Goal: Book appointment/travel/reservation

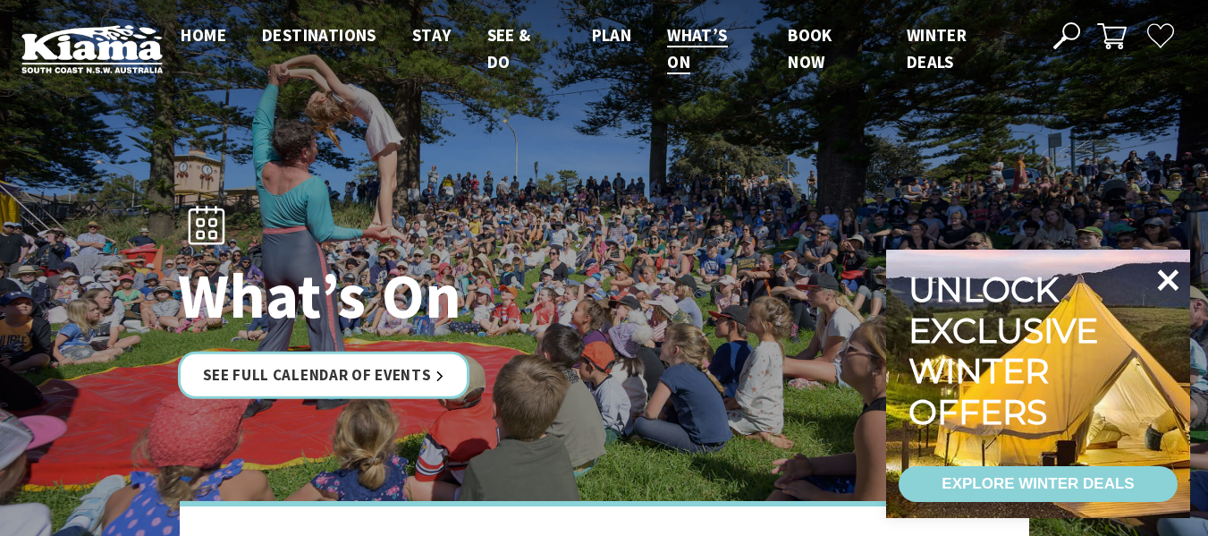
click at [1162, 280] on icon at bounding box center [1167, 279] width 43 height 43
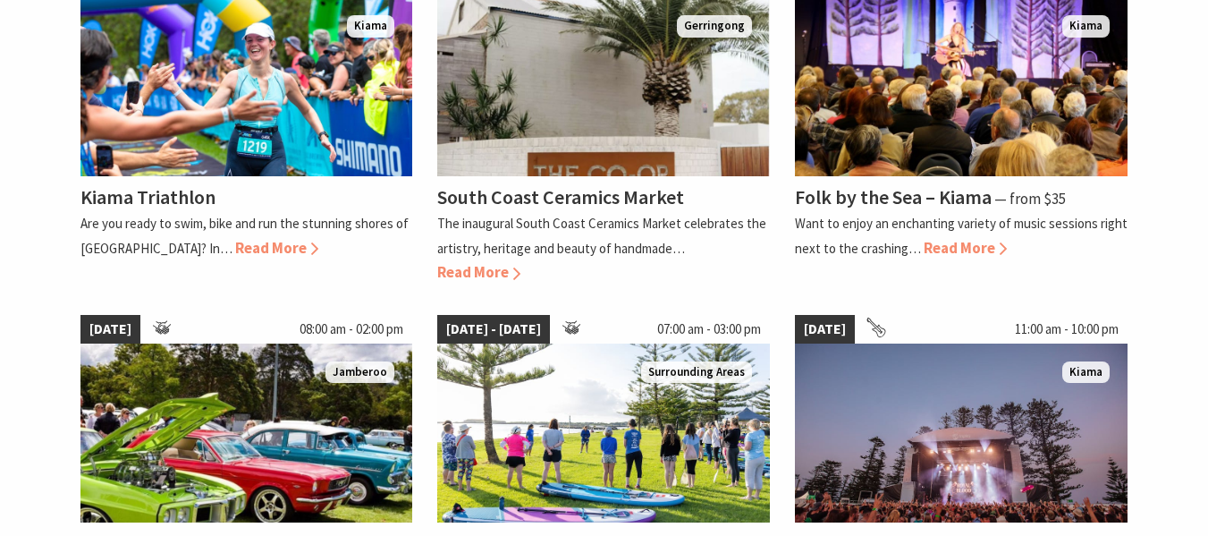
scroll to position [1378, 0]
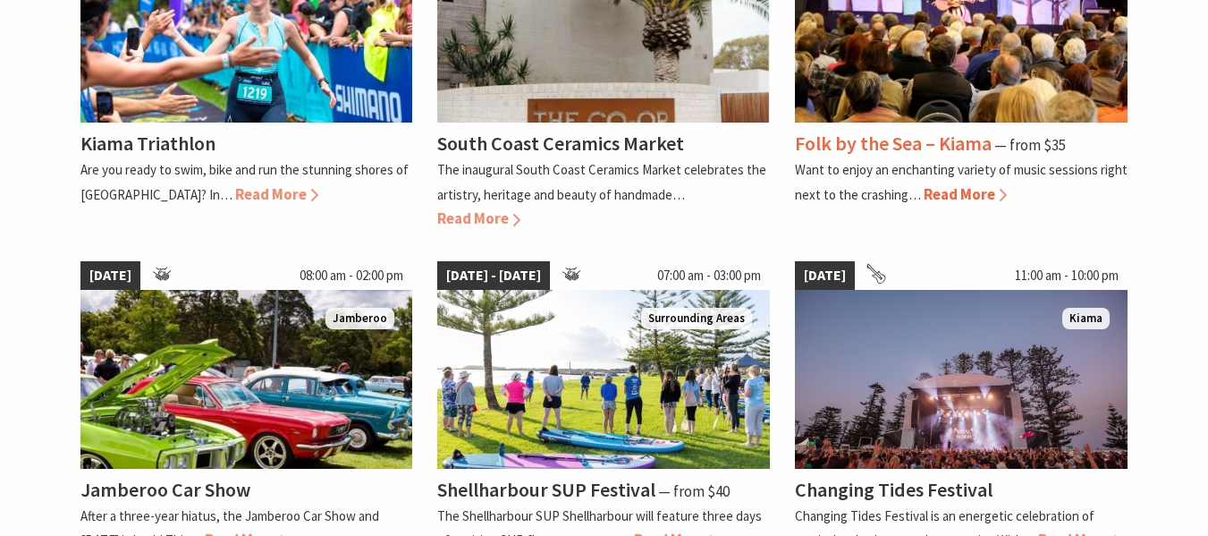
click at [936, 144] on h4 "Folk by the Sea – Kiama" at bounding box center [893, 143] width 197 height 25
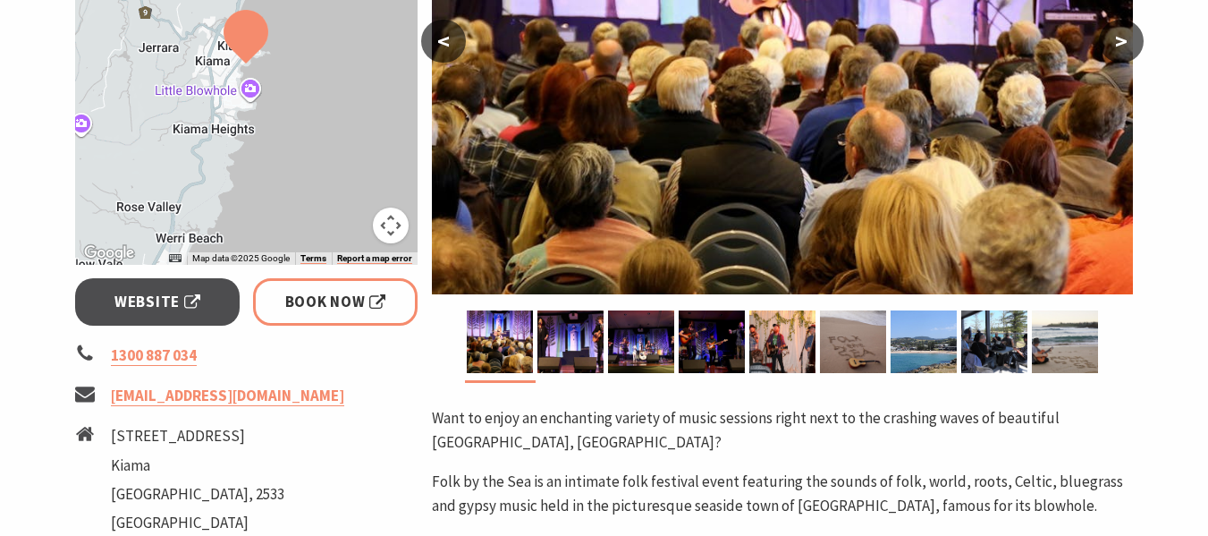
scroll to position [494, 0]
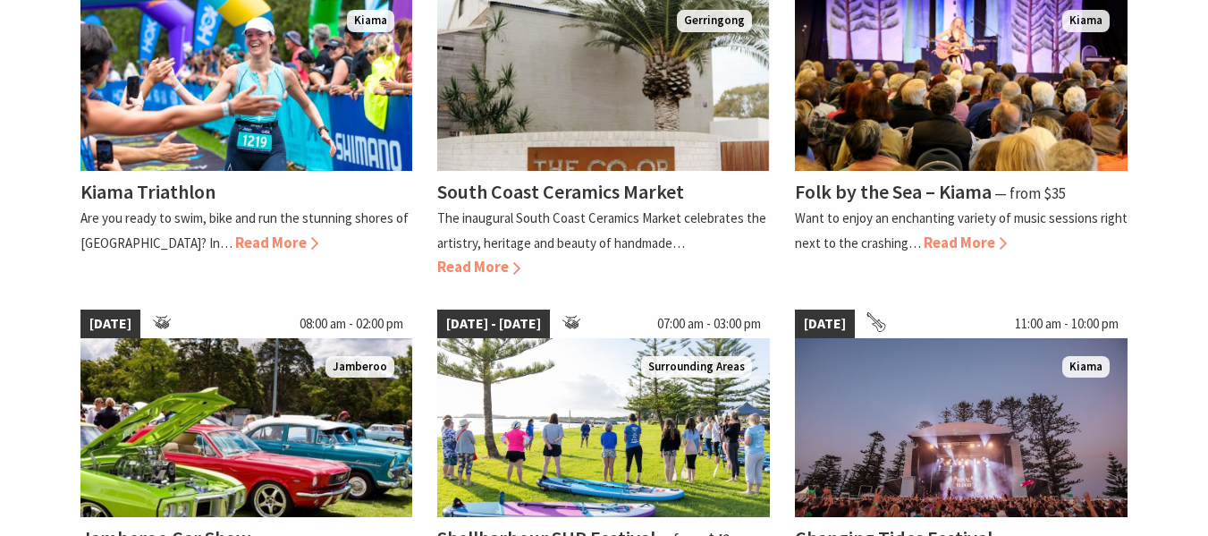
scroll to position [1316, 0]
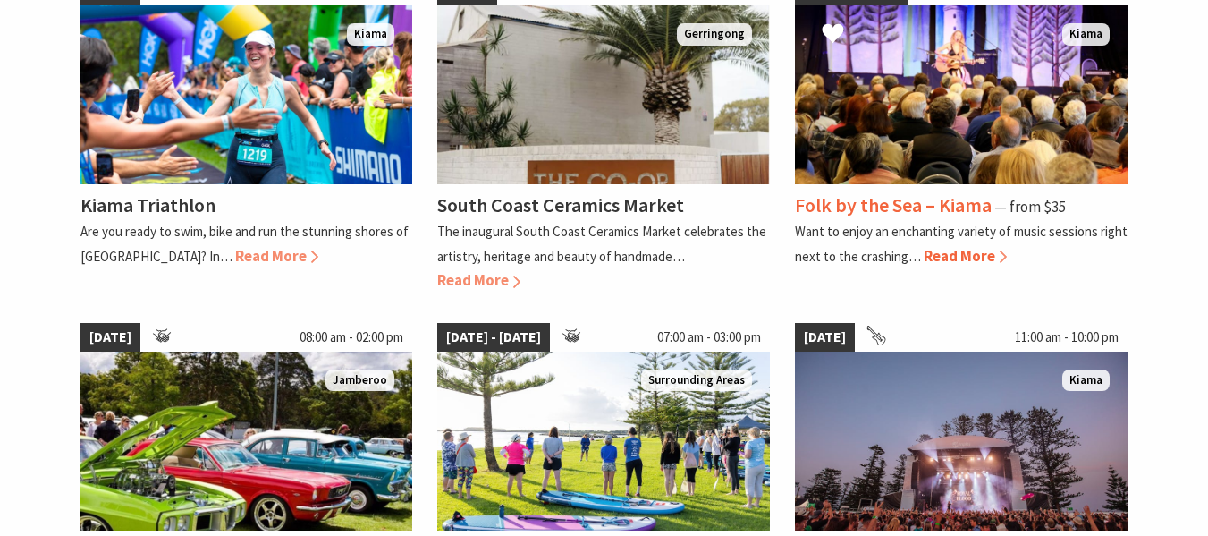
click at [927, 184] on img at bounding box center [961, 94] width 333 height 179
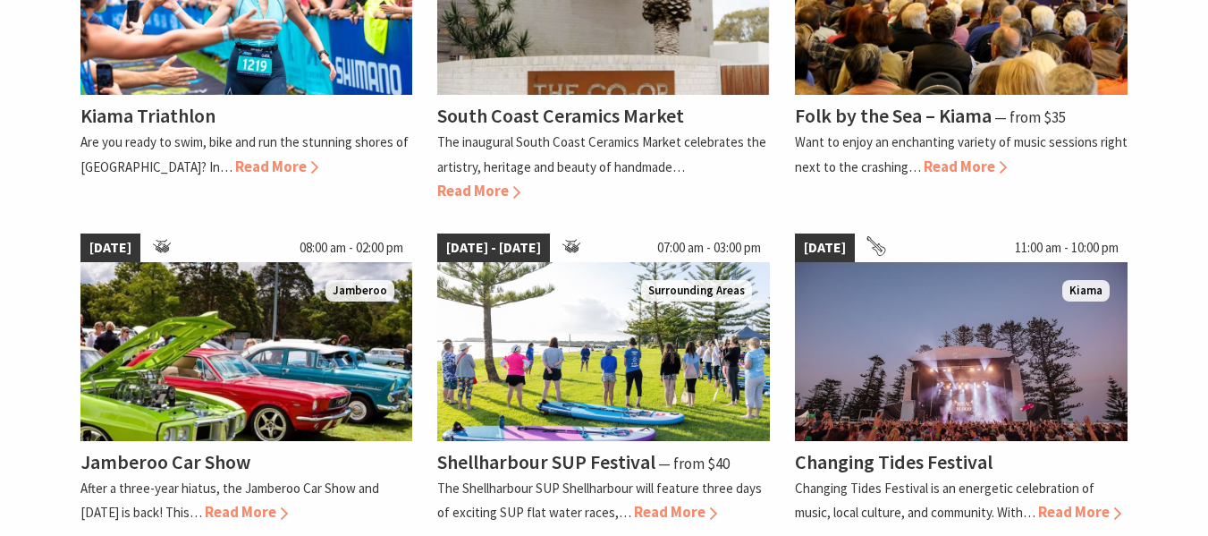
scroll to position [1286, 0]
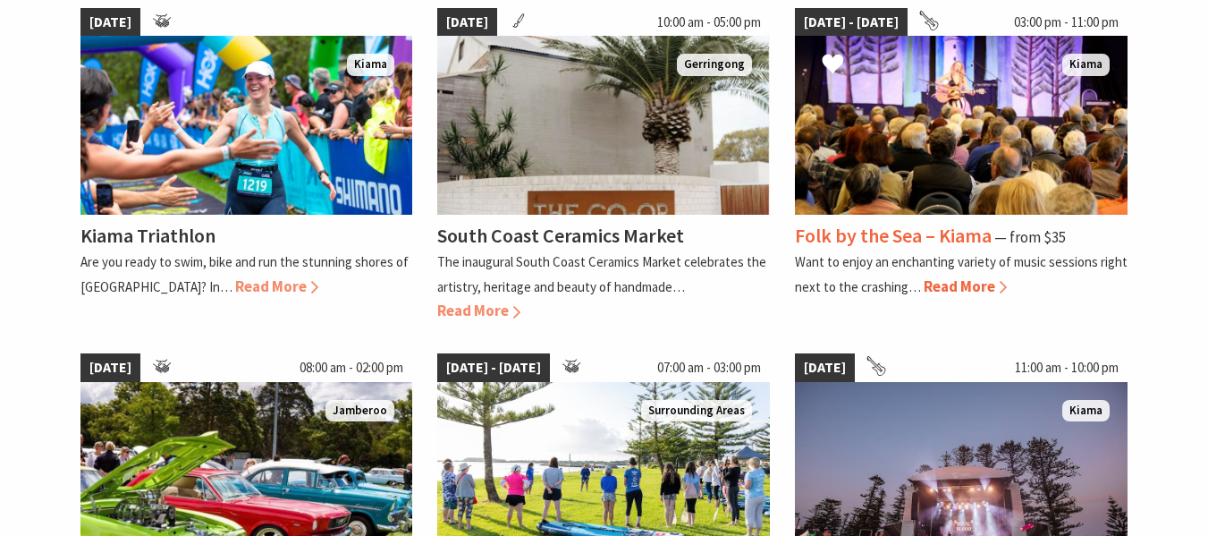
click at [951, 232] on h4 "Folk by the Sea – Kiama" at bounding box center [893, 235] width 197 height 25
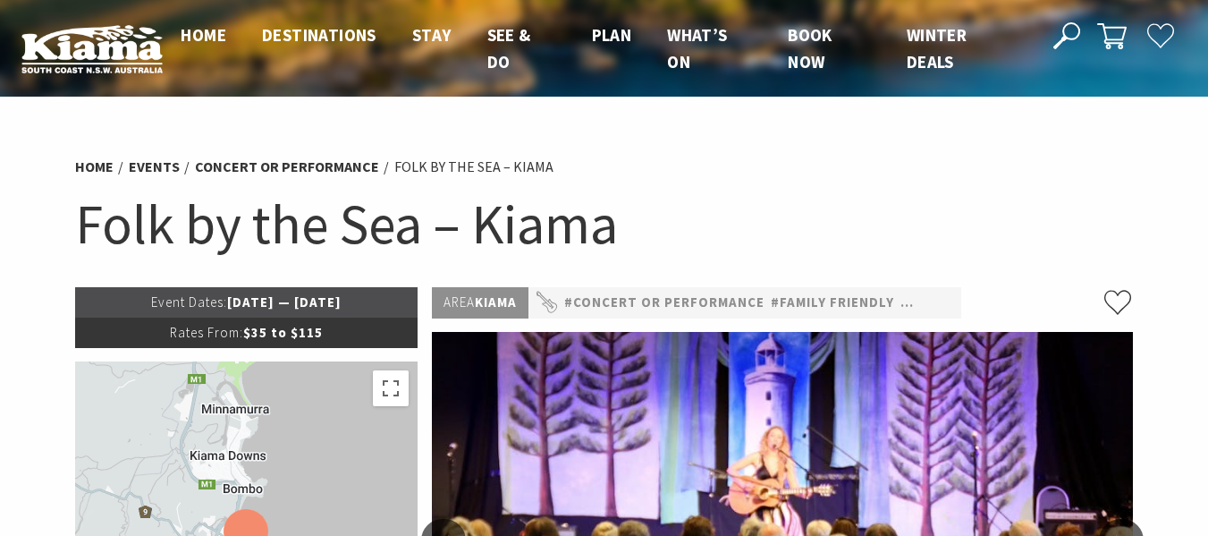
click at [657, 224] on h1 "Folk by the Sea – Kiama" at bounding box center [604, 224] width 1059 height 72
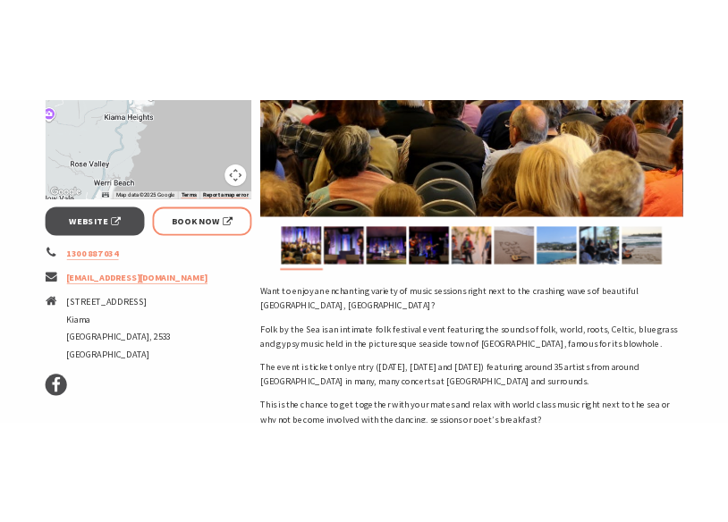
scroll to position [589, 0]
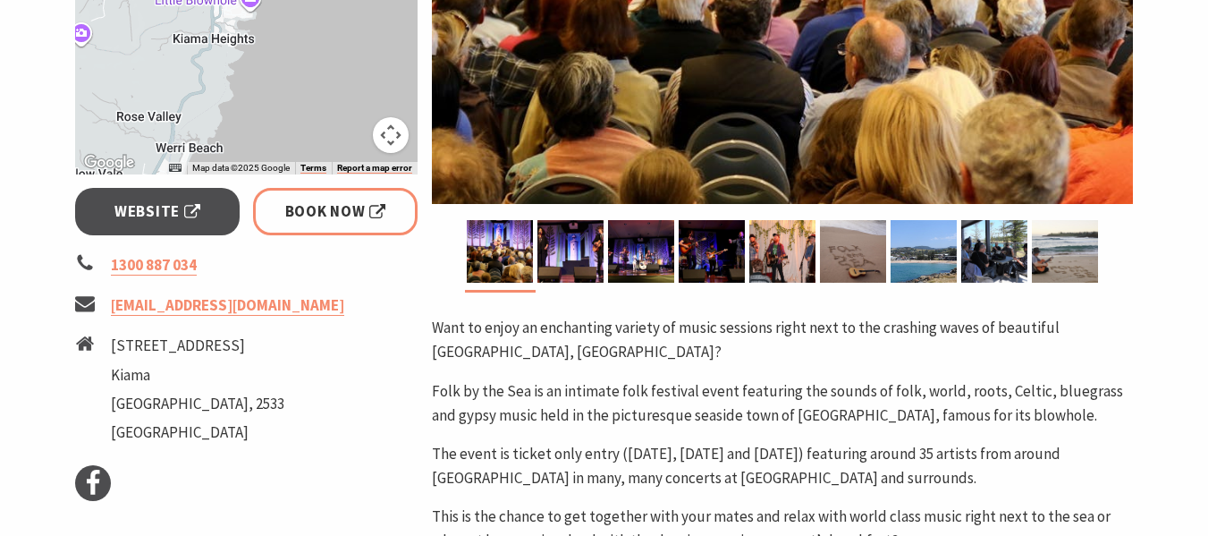
click at [389, 275] on li "1300 887 034" at bounding box center [246, 265] width 343 height 24
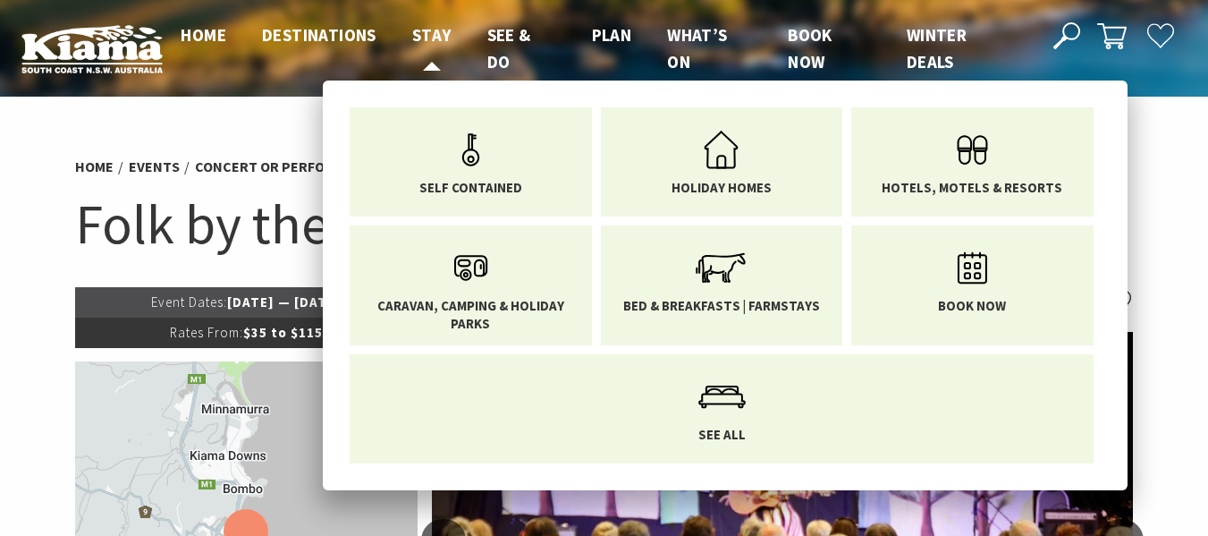
click at [431, 28] on span "Stay" at bounding box center [431, 34] width 39 height 21
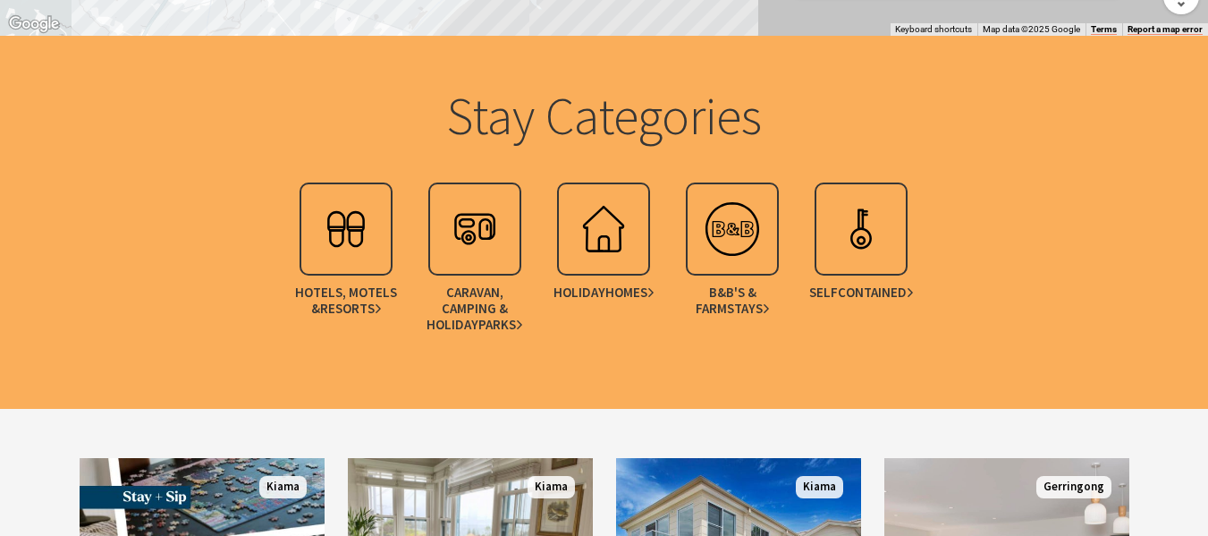
scroll to position [2211, 0]
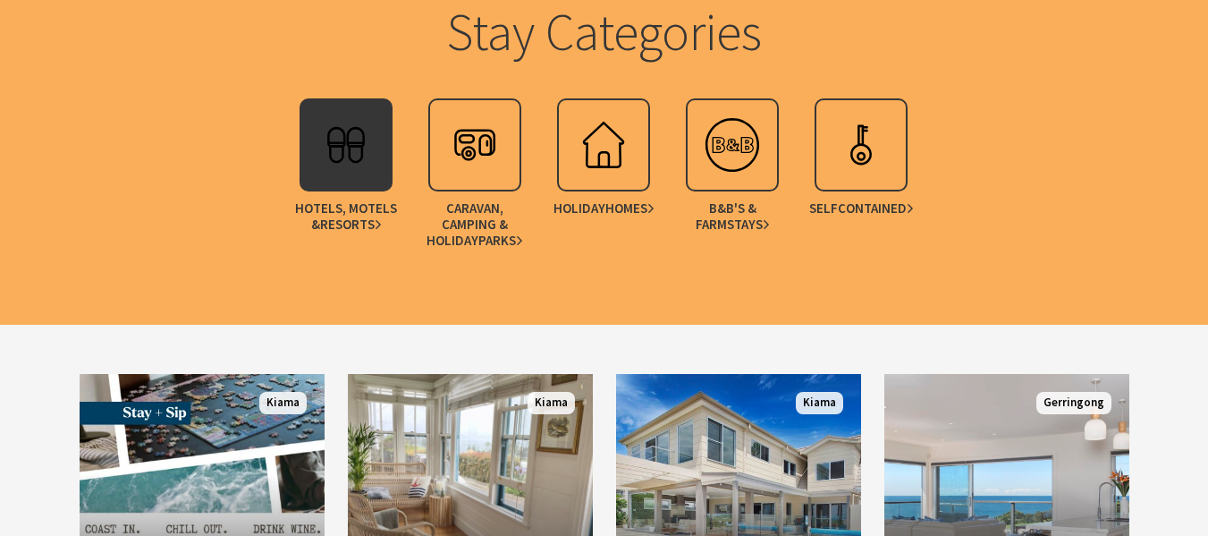
click at [367, 153] on img at bounding box center [346, 145] width 72 height 72
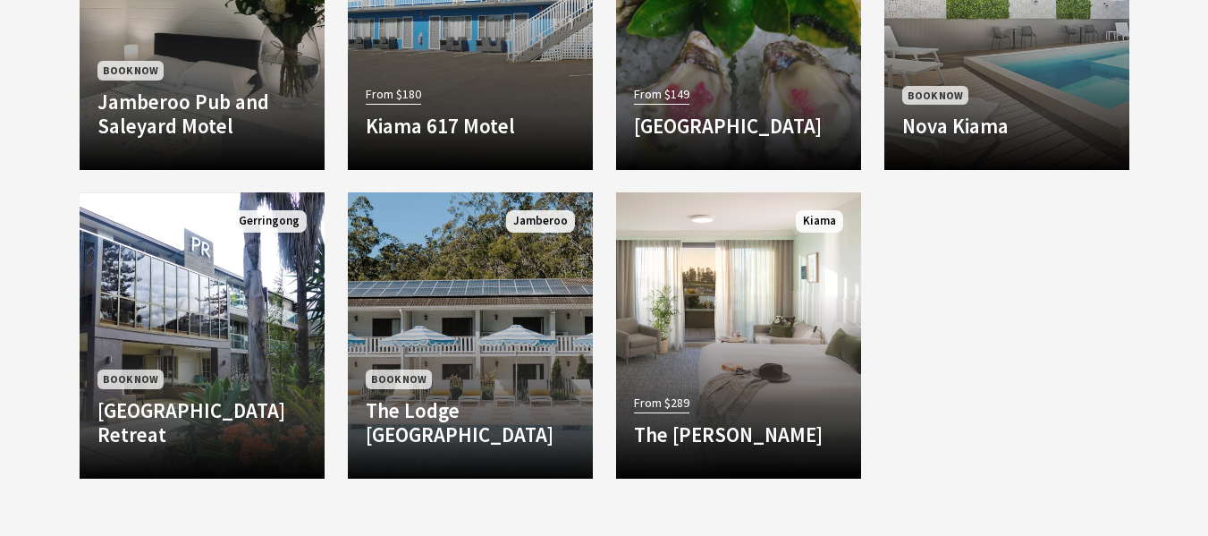
scroll to position [1587, 0]
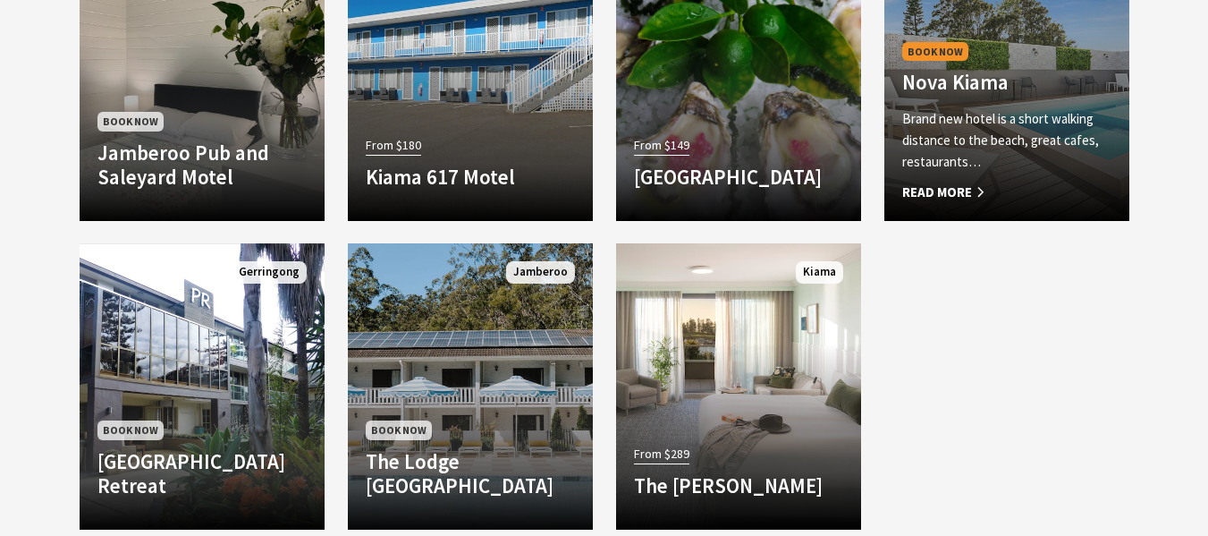
click at [957, 96] on div "Book Now Nova Kiama Brand new hotel is a short walking distance to the beach, g…" at bounding box center [1006, 120] width 245 height 165
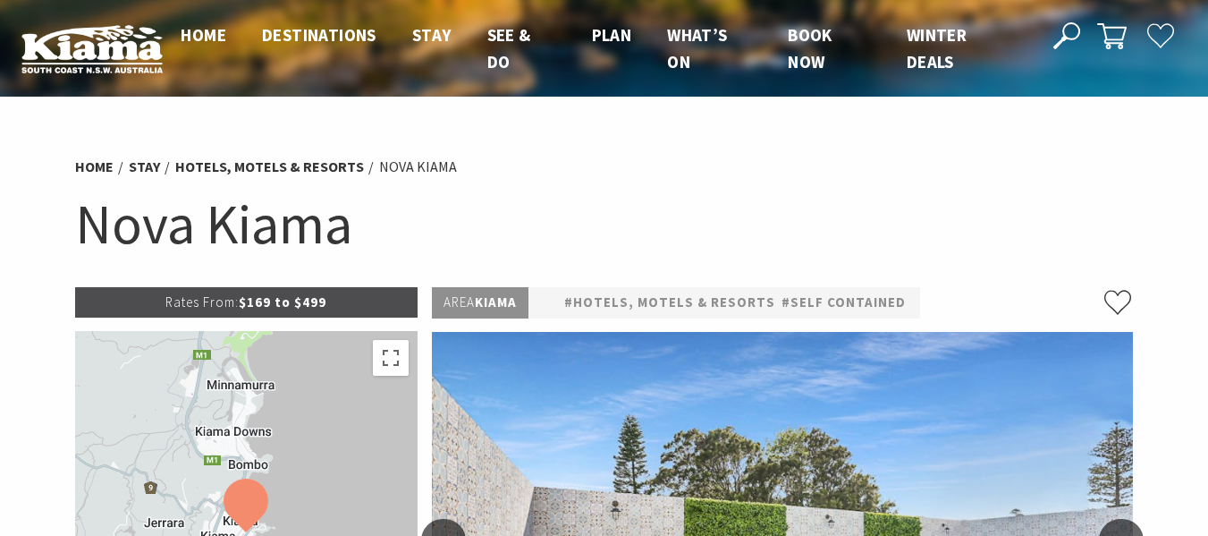
select select "3"
select select "2"
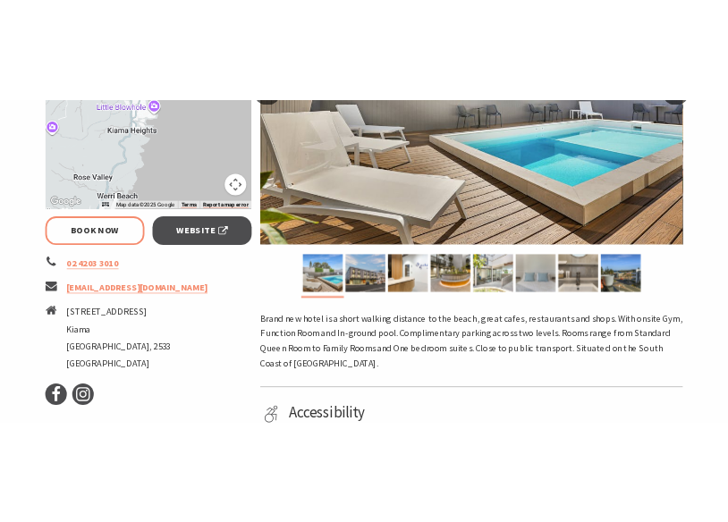
scroll to position [612, 0]
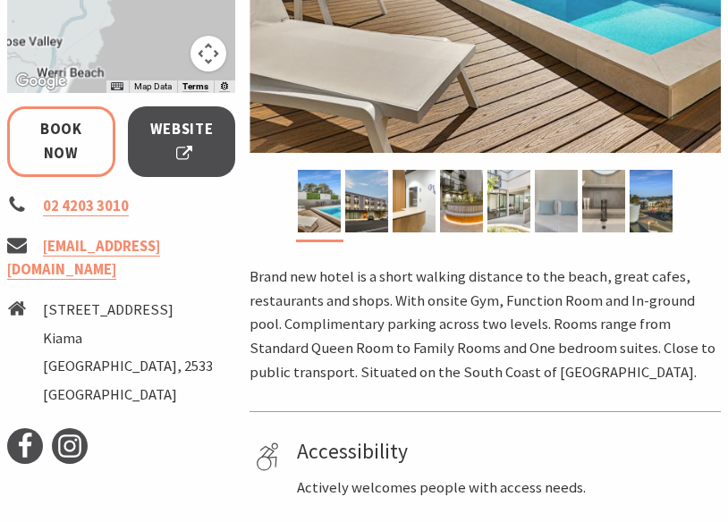
select select "3"
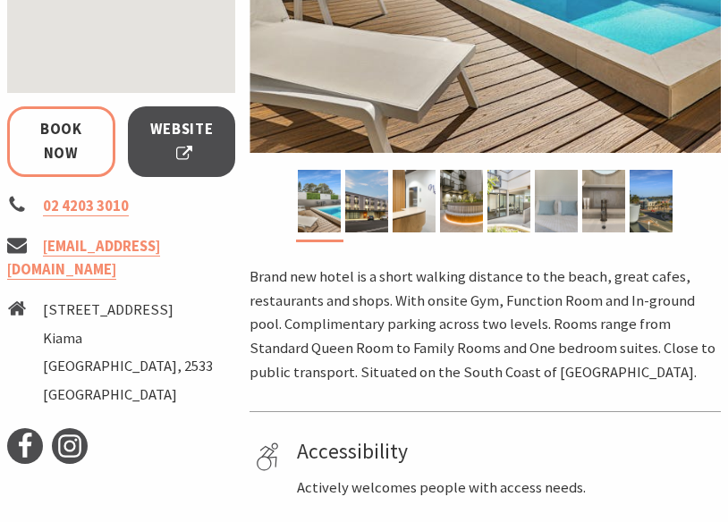
scroll to position [612, 0]
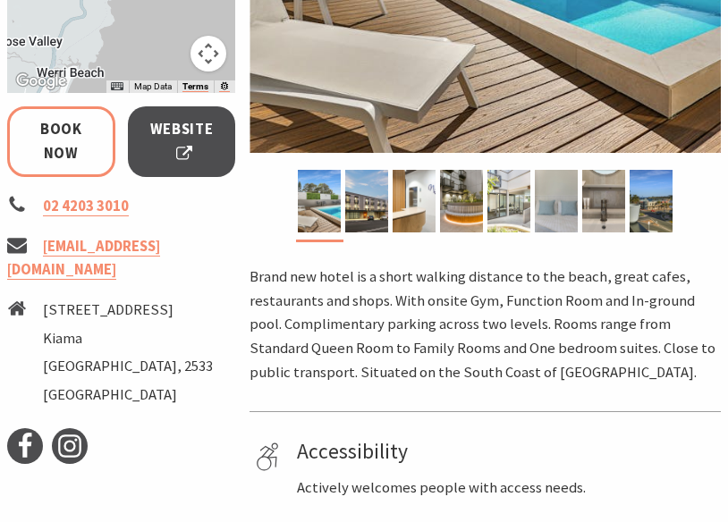
select select "3"
select select "2"
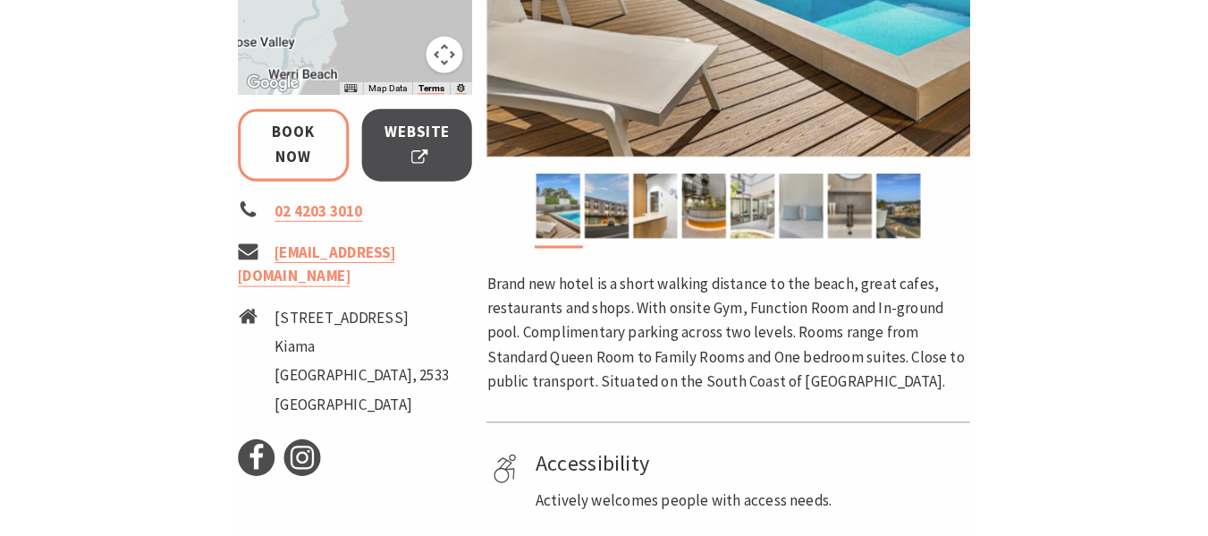
scroll to position [2251, 0]
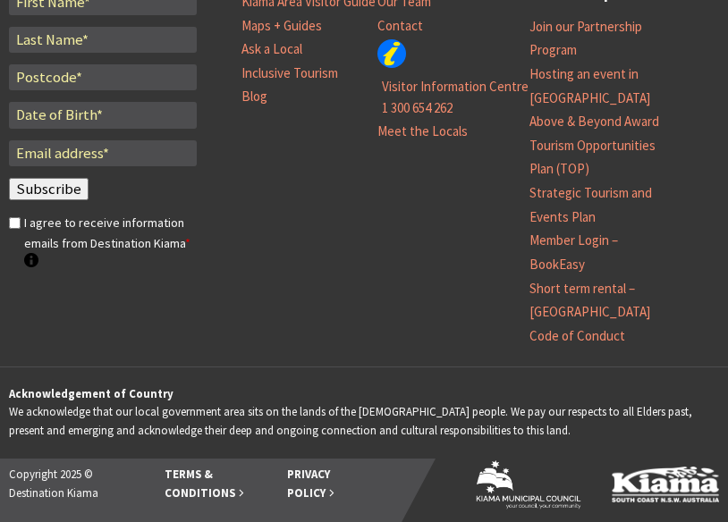
select select "3"
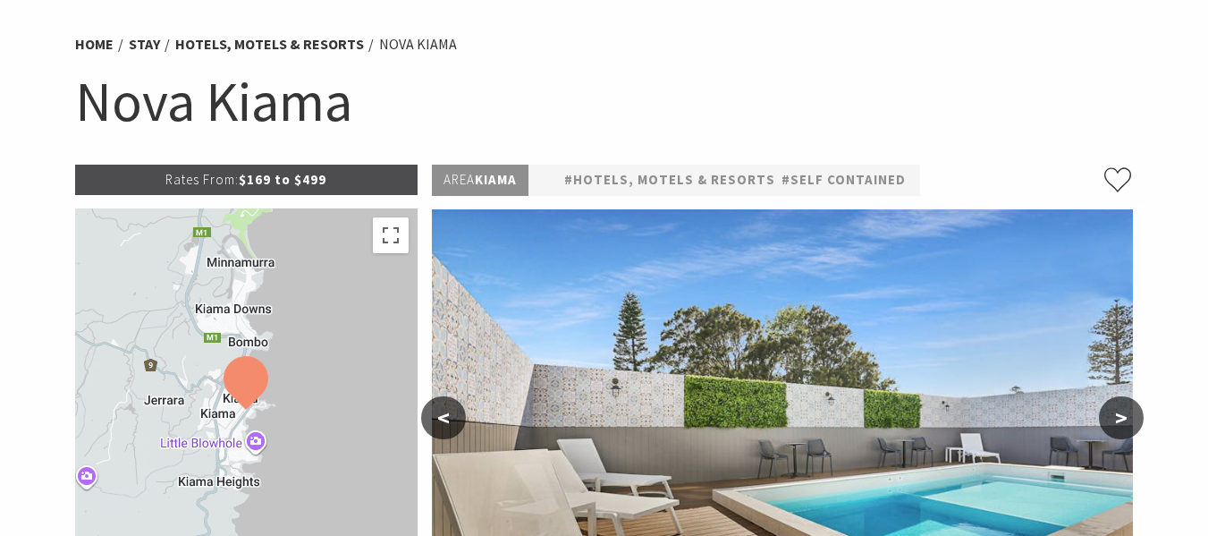
scroll to position [0, 0]
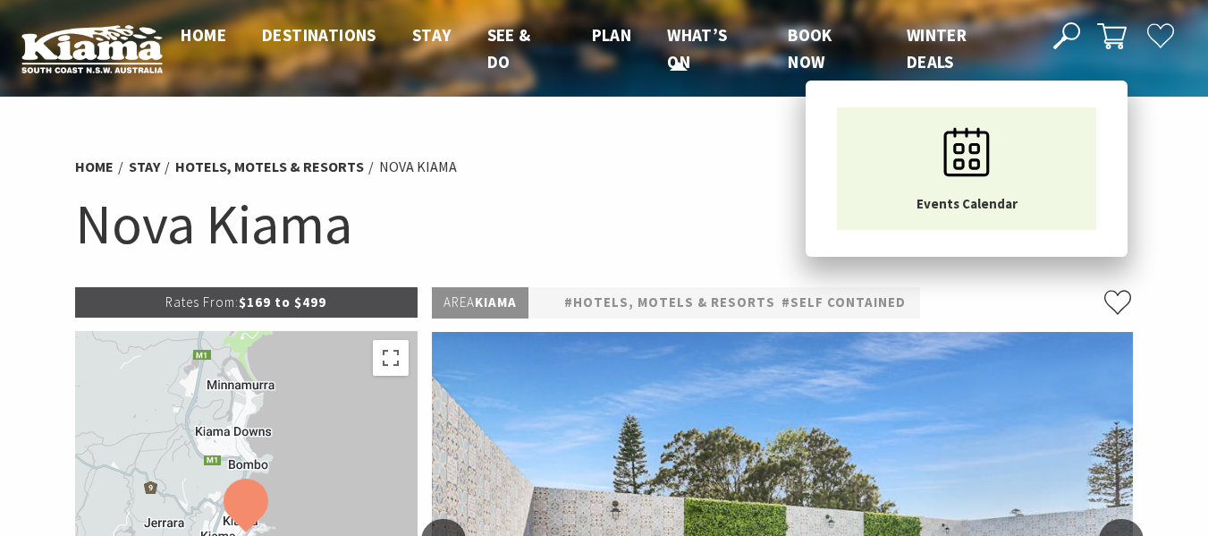
click at [688, 35] on span "What’s On" at bounding box center [697, 48] width 60 height 48
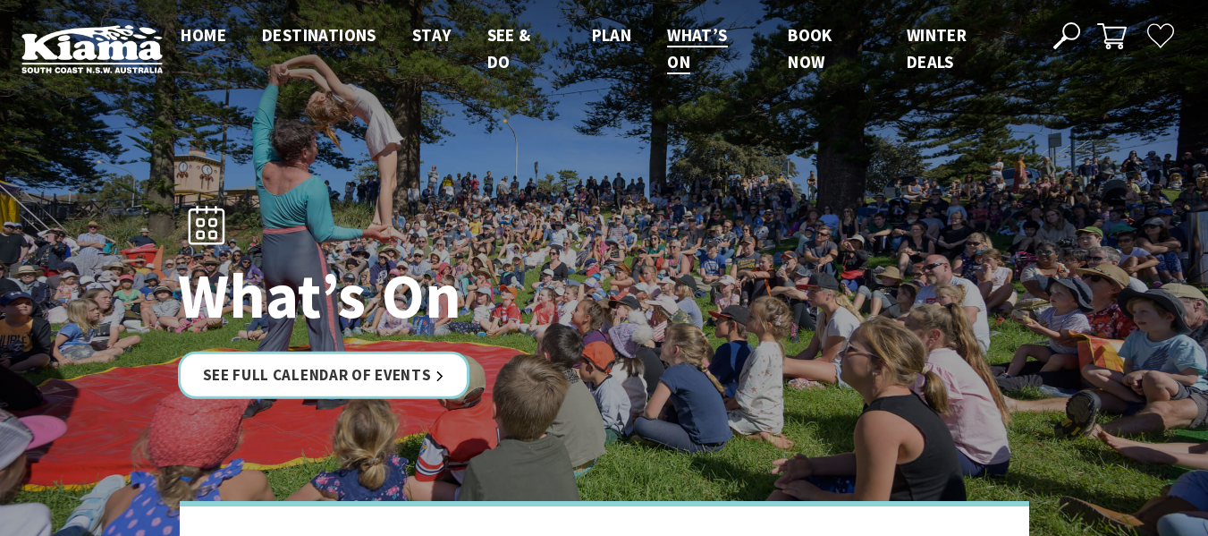
click at [1077, 39] on icon at bounding box center [1066, 35] width 27 height 27
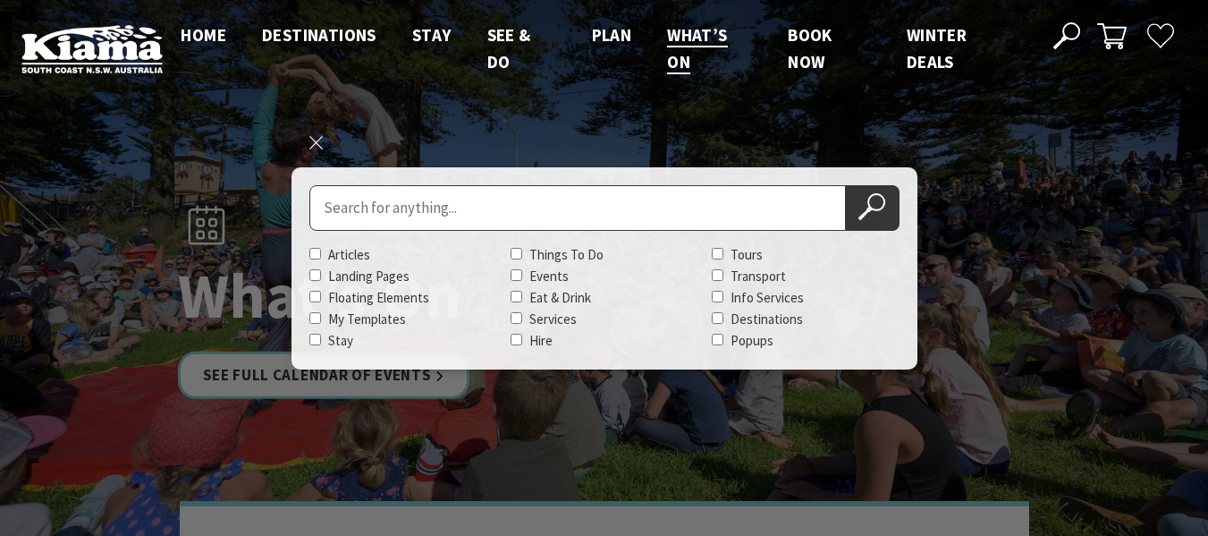
click at [403, 217] on input "Search for" at bounding box center [577, 208] width 536 height 46
type input "attractions"
click at [871, 208] on use at bounding box center [871, 206] width 27 height 27
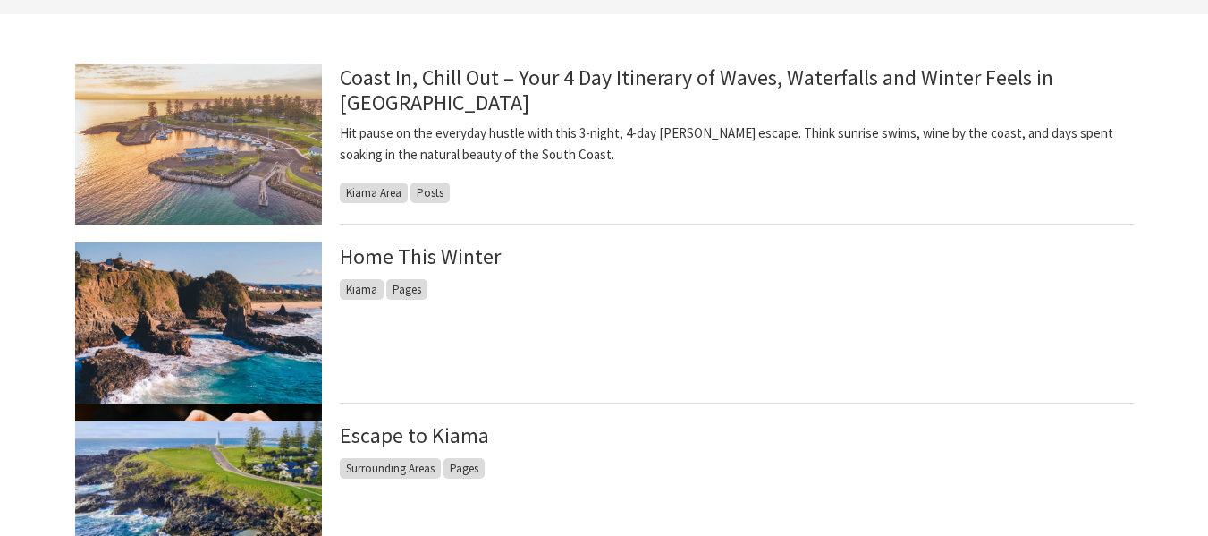
scroll to position [552, 0]
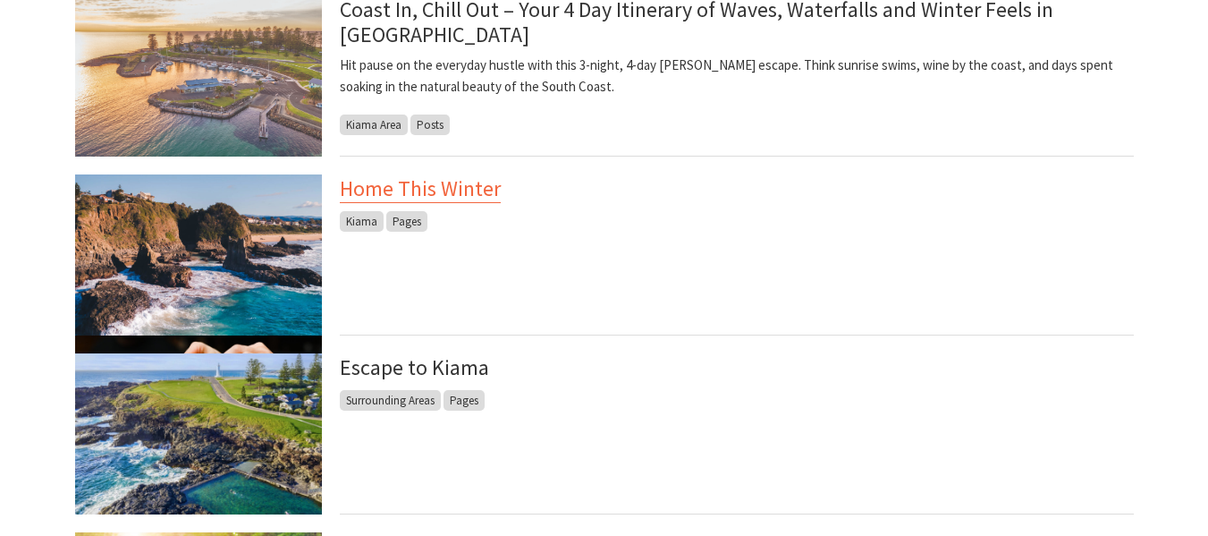
click at [461, 195] on link "Home This Winter" at bounding box center [420, 188] width 161 height 29
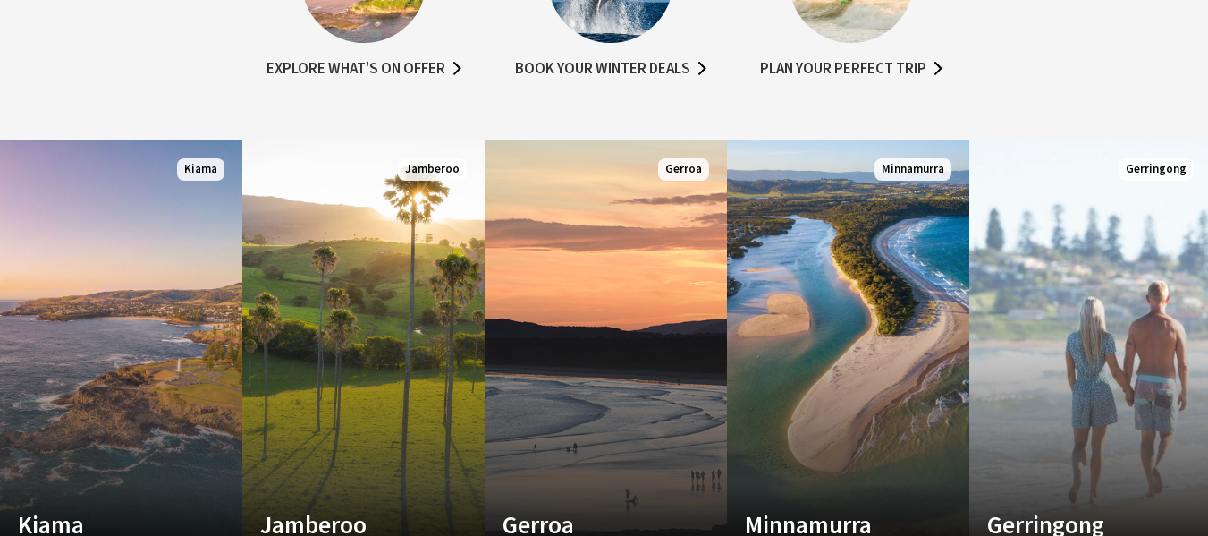
scroll to position [1187, 0]
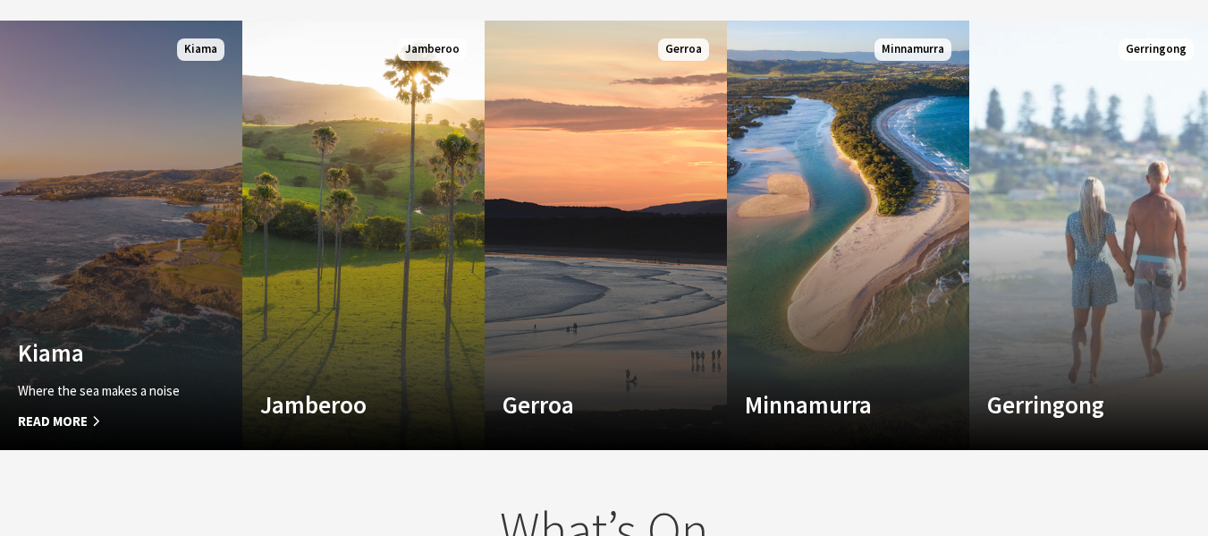
click at [104, 351] on h4 "Kiama" at bounding box center [103, 352] width 170 height 29
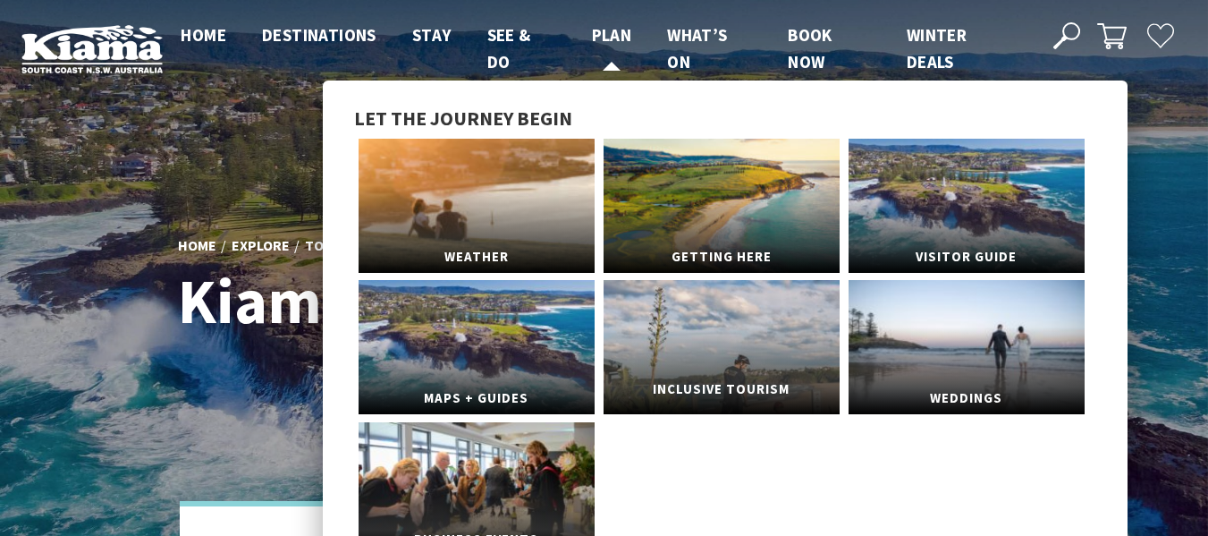
click at [725, 340] on link "Inclusive Tourism" at bounding box center [722, 347] width 236 height 134
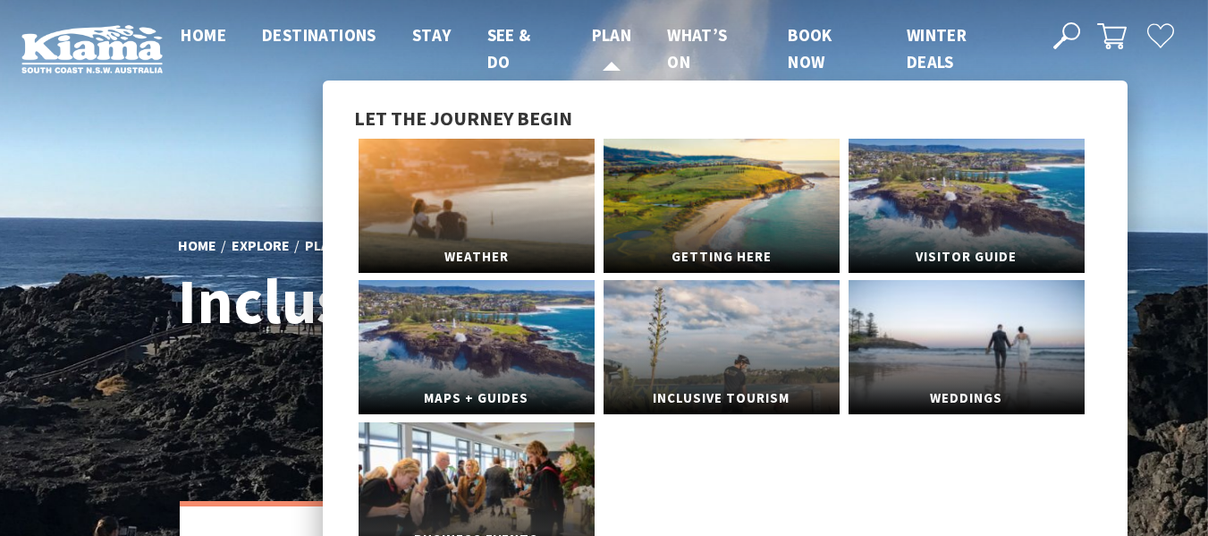
click at [616, 34] on span "Plan" at bounding box center [612, 34] width 40 height 21
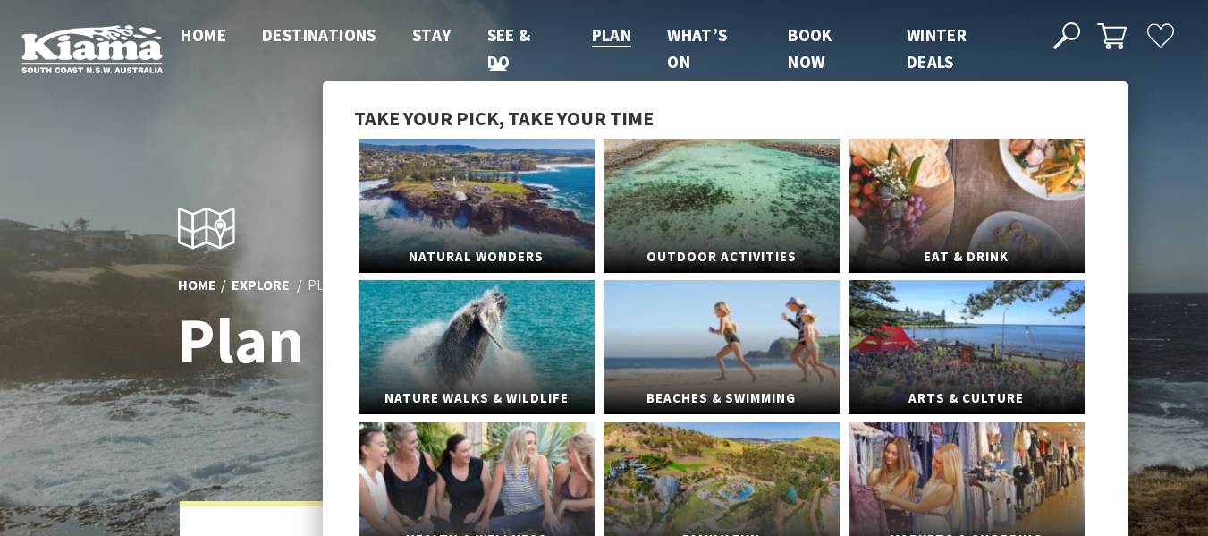
click at [496, 30] on span "See & Do" at bounding box center [509, 48] width 44 height 48
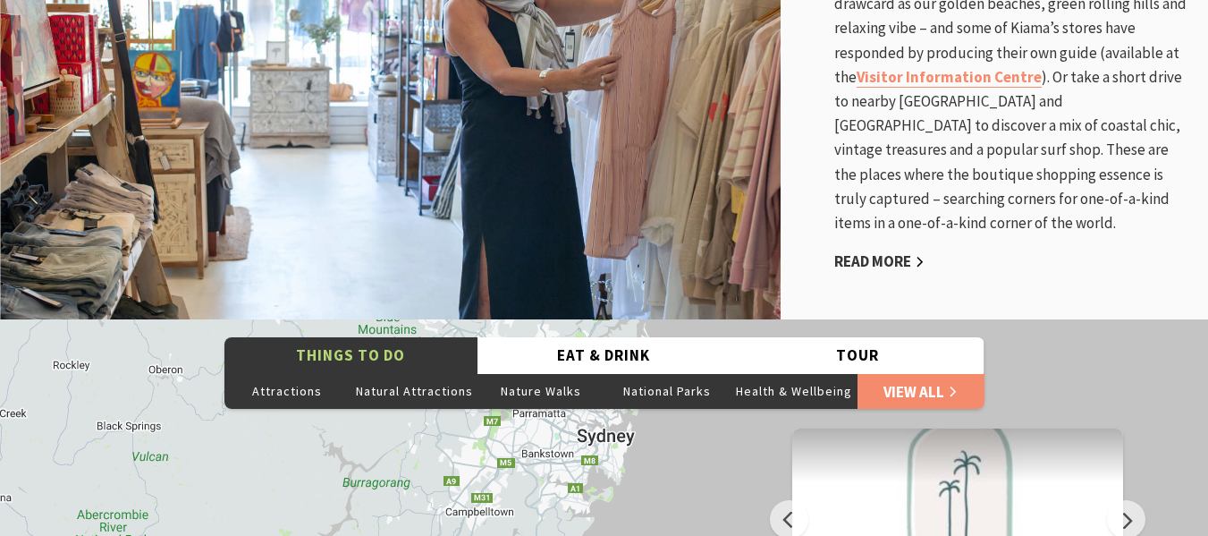
scroll to position [3411, 0]
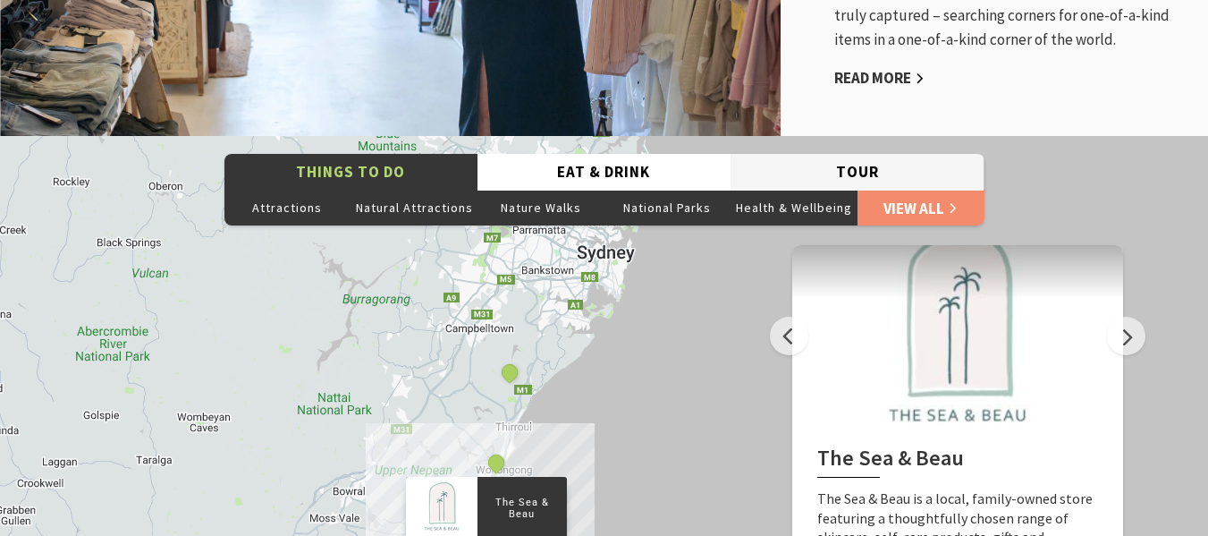
click at [872, 165] on button "Tour" at bounding box center [856, 172] width 253 height 37
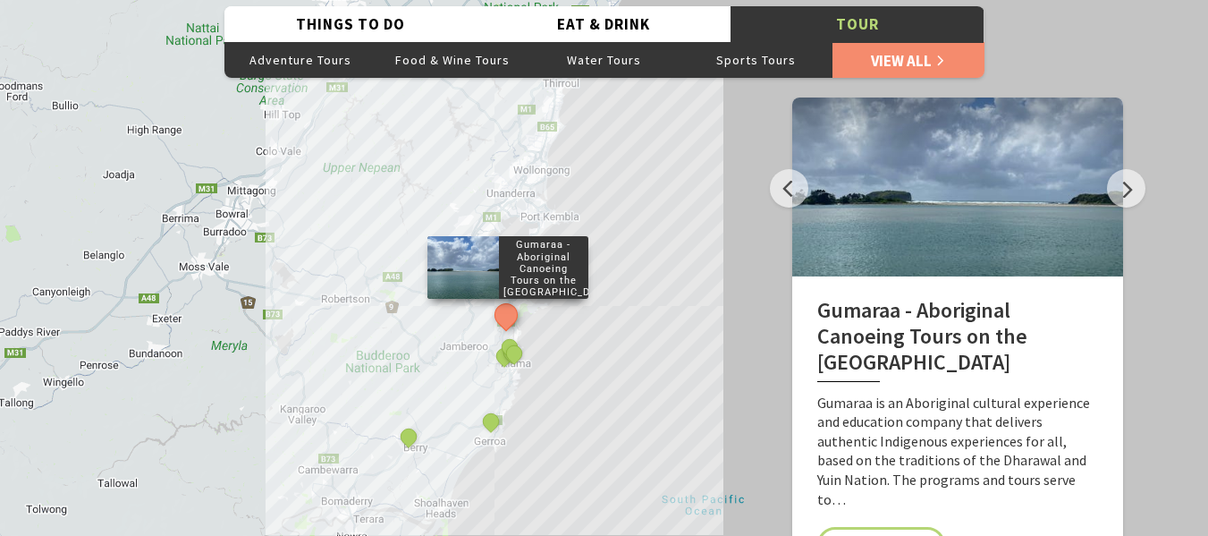
scroll to position [3604, 0]
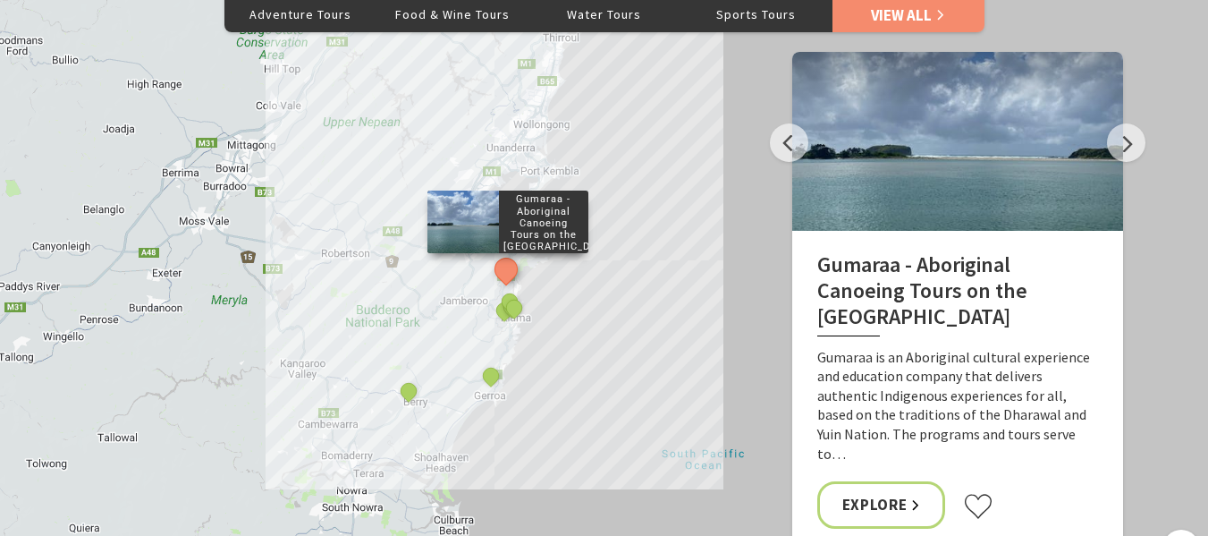
click at [933, 273] on h2 "Gumaraa - Aboriginal Canoeing Tours on the South Coast" at bounding box center [957, 293] width 281 height 83
click at [883, 485] on link "Explore" at bounding box center [881, 504] width 129 height 47
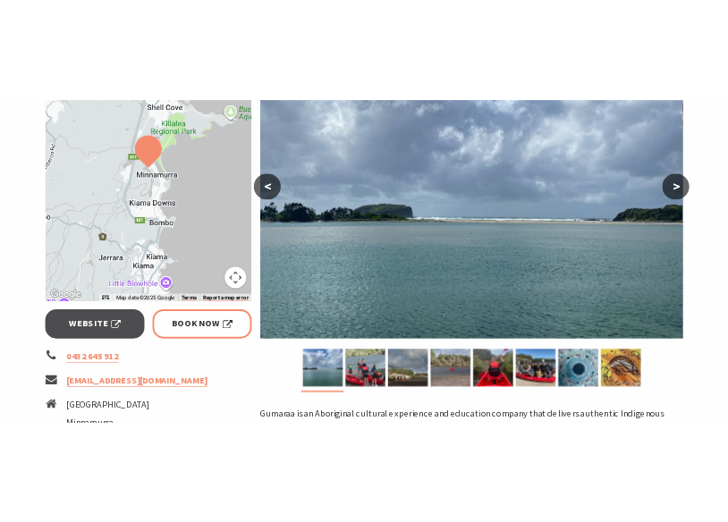
scroll to position [557, 0]
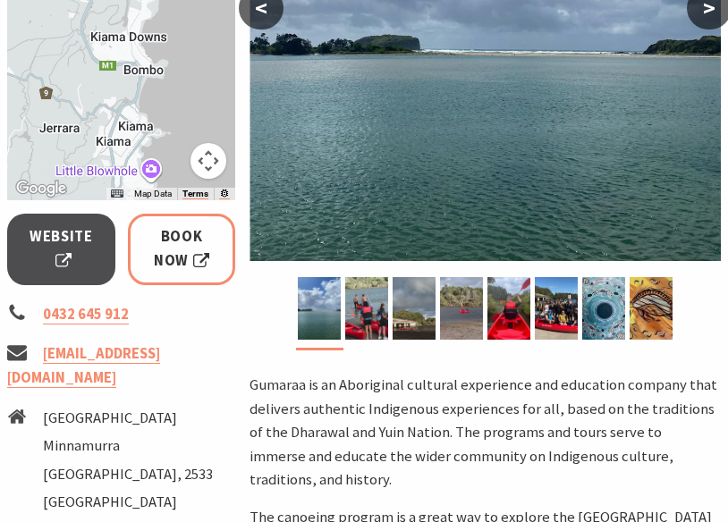
scroll to position [1974, 0]
